Goal: Task Accomplishment & Management: Use online tool/utility

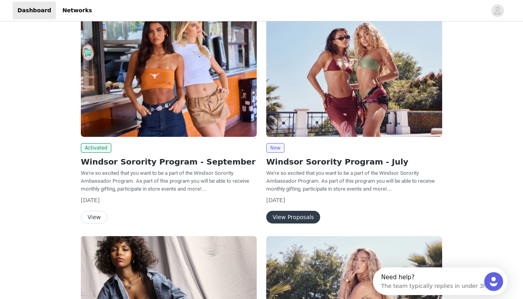
click at [96, 217] on button "View" at bounding box center [94, 217] width 27 height 13
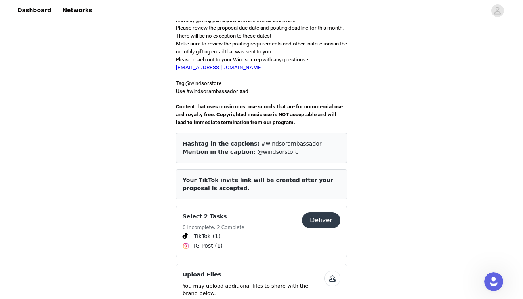
scroll to position [216, 0]
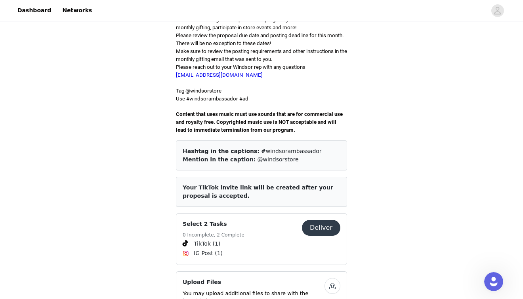
click at [316, 220] on button "Deliver" at bounding box center [321, 228] width 38 height 16
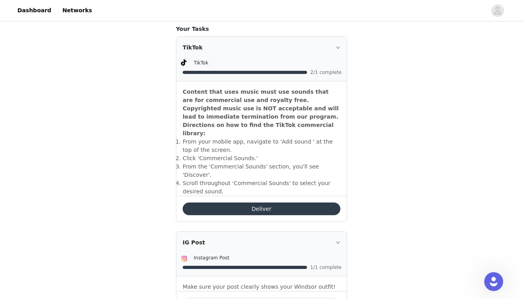
scroll to position [218, 0]
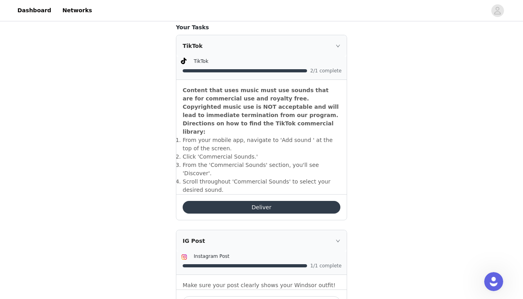
click at [267, 201] on button "Deliver" at bounding box center [262, 207] width 158 height 13
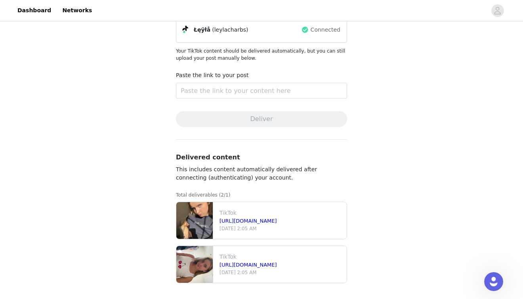
scroll to position [70, 0]
click at [198, 215] on img at bounding box center [194, 220] width 36 height 37
drag, startPoint x: 240, startPoint y: 211, endPoint x: 248, endPoint y: 211, distance: 7.9
click at [240, 211] on p "TikTok" at bounding box center [281, 213] width 124 height 8
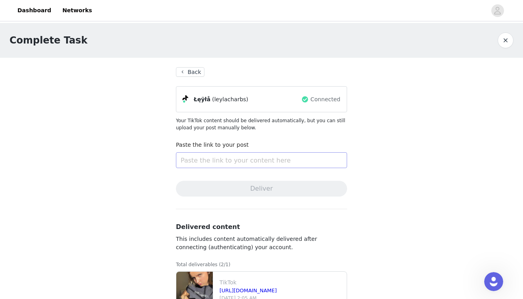
scroll to position [0, 0]
click at [214, 160] on input "text" at bounding box center [261, 160] width 171 height 16
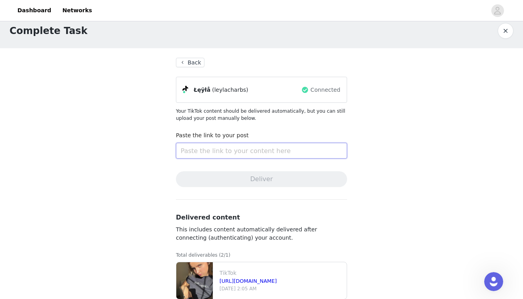
scroll to position [19, 0]
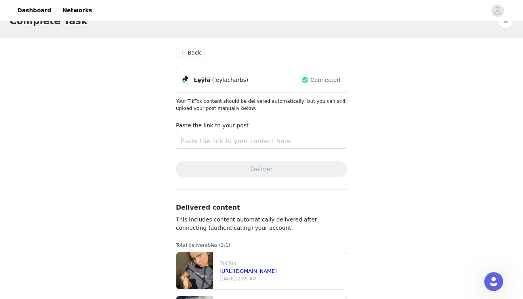
click at [193, 57] on button "Back" at bounding box center [190, 53] width 29 height 10
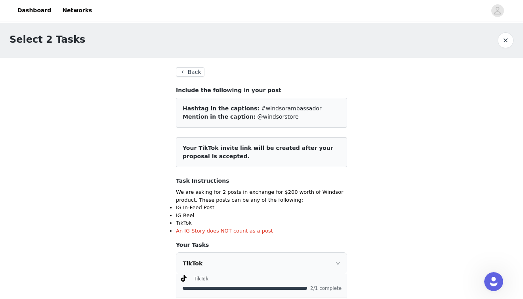
click at [190, 72] on button "Back" at bounding box center [190, 72] width 29 height 10
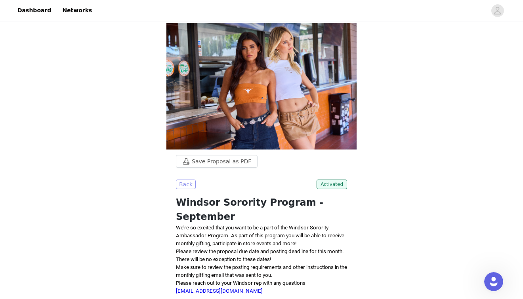
click at [186, 182] on button "Back" at bounding box center [186, 185] width 20 height 10
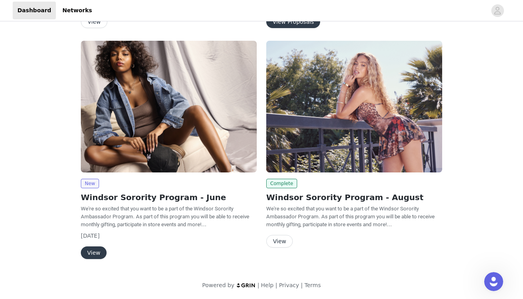
scroll to position [261, 0]
click at [90, 254] on button "View" at bounding box center [94, 253] width 26 height 13
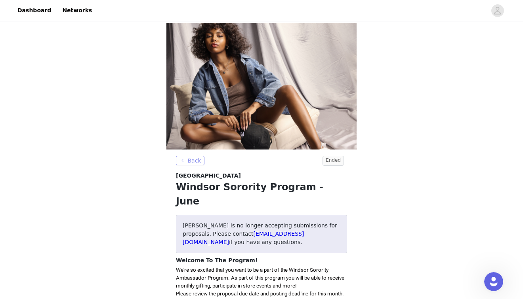
click at [198, 166] on button "Back" at bounding box center [190, 161] width 29 height 10
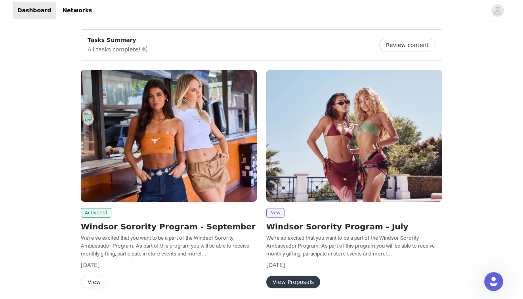
scroll to position [80, 0]
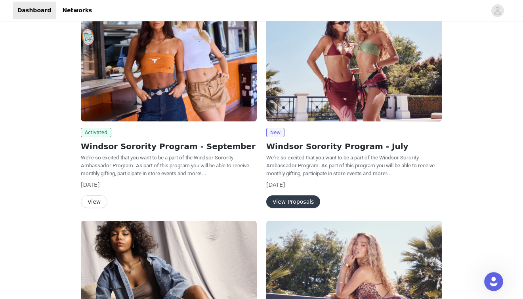
click at [99, 203] on button "View" at bounding box center [94, 202] width 27 height 13
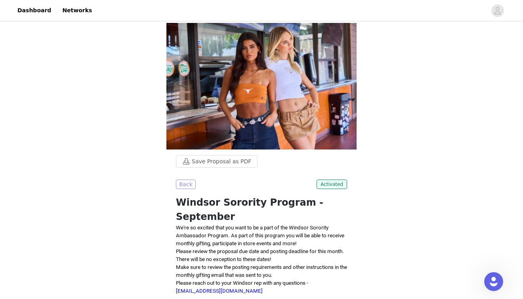
click at [187, 184] on button "Back" at bounding box center [186, 185] width 20 height 10
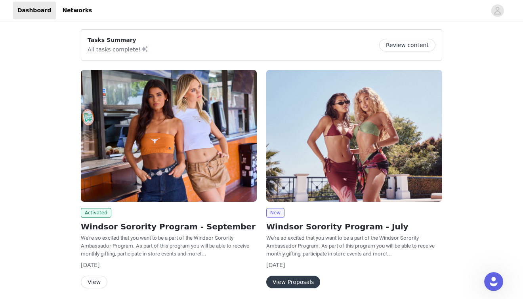
click at [413, 43] on button "Review content" at bounding box center [407, 45] width 56 height 13
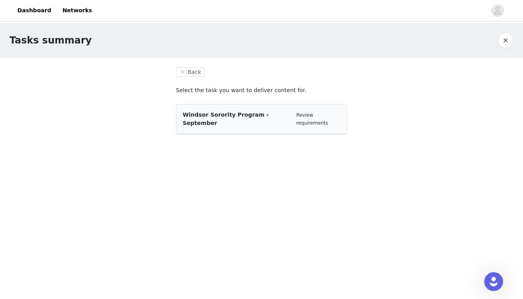
click at [215, 123] on div "Windsor Sorority Program - September Review requirements" at bounding box center [261, 120] width 170 height 30
click at [236, 116] on span "Windsor Sorority Program - September" at bounding box center [226, 119] width 86 height 15
click at [317, 116] on link "Review requirements" at bounding box center [312, 118] width 32 height 13
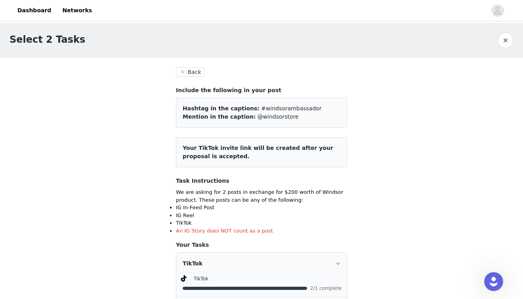
click at [190, 72] on button "Back" at bounding box center [190, 72] width 29 height 10
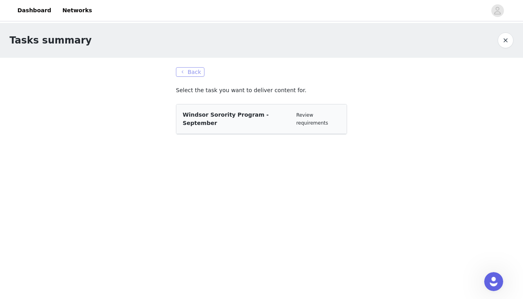
click at [196, 69] on button "Back" at bounding box center [190, 72] width 29 height 10
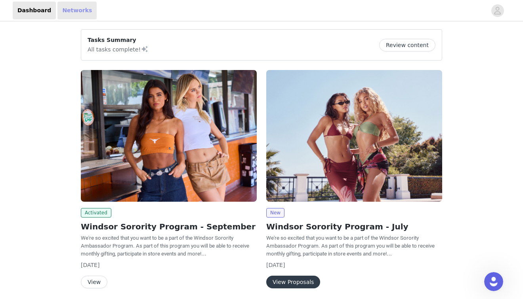
click at [71, 5] on link "Networks" at bounding box center [76, 11] width 39 height 18
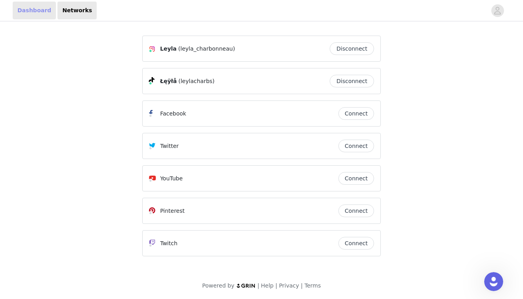
click at [38, 11] on link "Dashboard" at bounding box center [34, 11] width 43 height 18
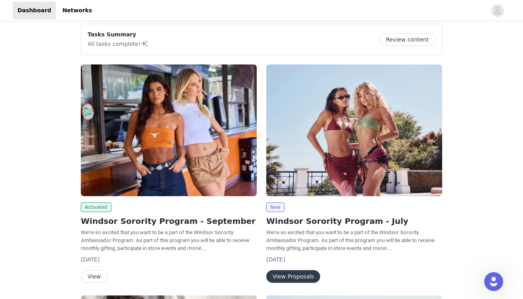
scroll to position [6, 0]
